Goal: Information Seeking & Learning: Learn about a topic

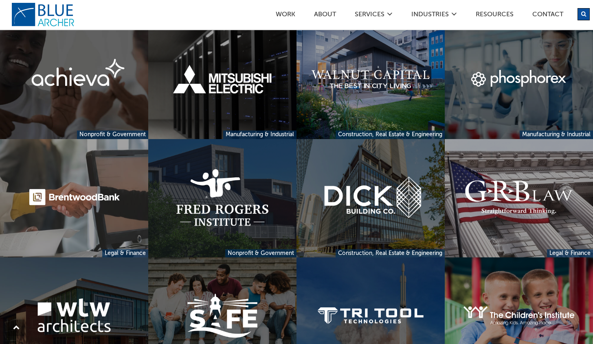
scroll to position [621, 0]
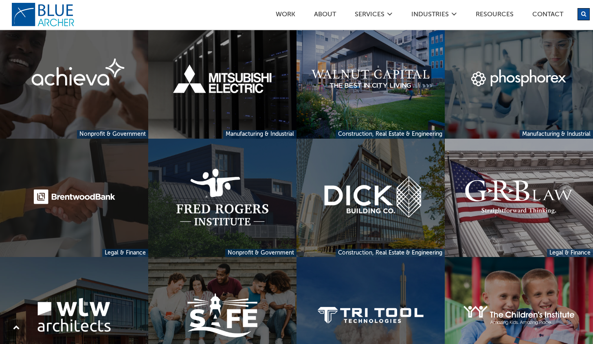
click at [85, 194] on link at bounding box center [74, 198] width 148 height 118
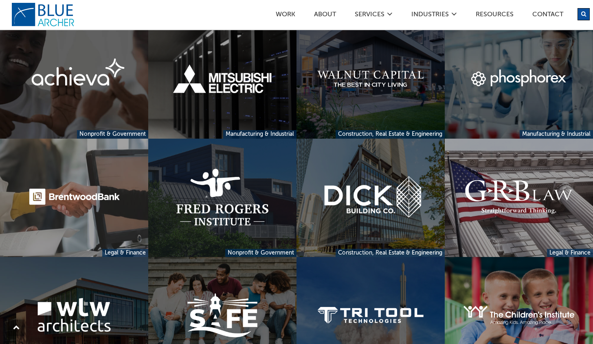
click at [353, 101] on link at bounding box center [370, 79] width 148 height 118
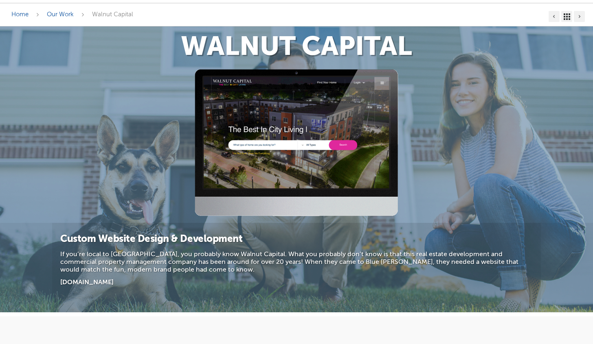
scroll to position [36, 0]
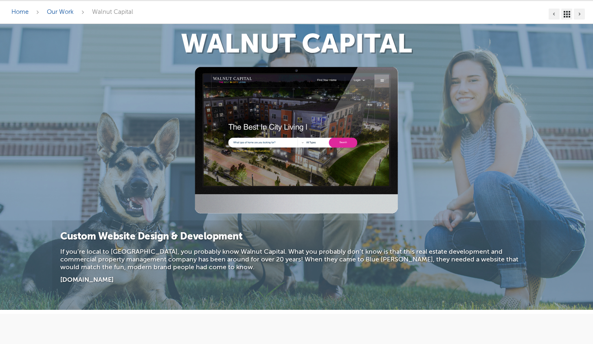
click at [327, 137] on img at bounding box center [297, 140] width 204 height 147
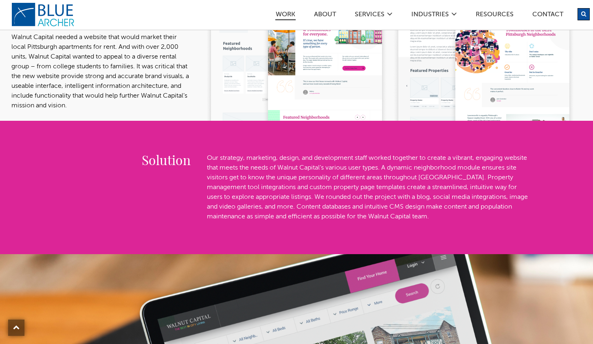
scroll to position [385, 0]
